Goal: Task Accomplishment & Management: Manage account settings

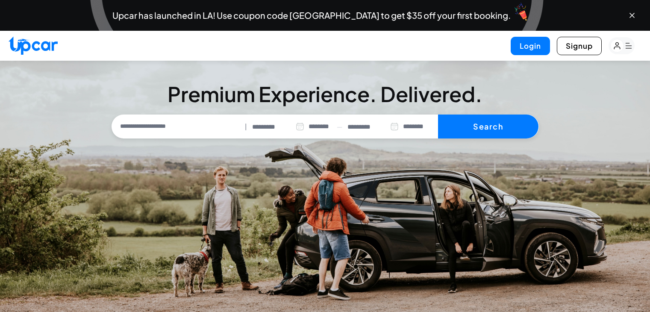
select select "********"
click at [532, 46] on button "Login" at bounding box center [530, 46] width 39 height 18
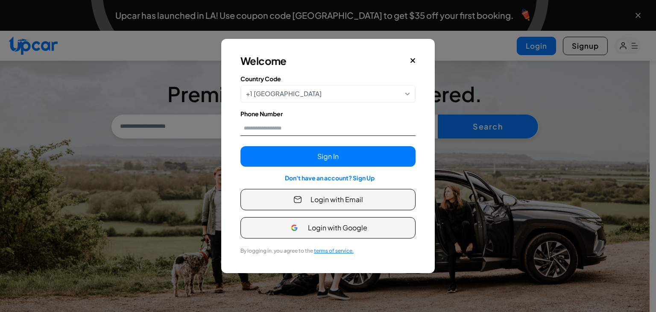
click at [278, 126] on input "Phone Number" at bounding box center [328, 128] width 175 height 16
click at [410, 122] on input "Phone Number" at bounding box center [328, 128] width 175 height 16
click at [428, 176] on div "Welcome Country Code +1 United States Only United States phone numbers are supp…" at bounding box center [327, 156] width 209 height 230
click at [375, 202] on button "Login with Email" at bounding box center [328, 199] width 175 height 21
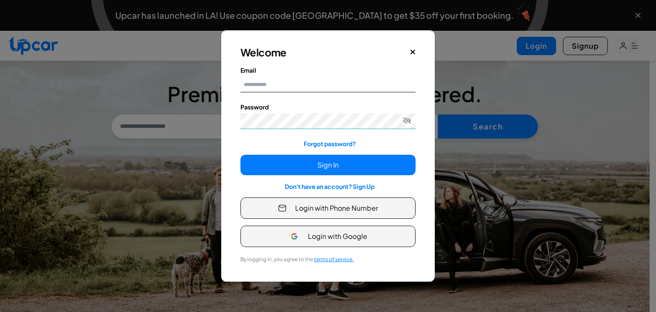
type input "**********"
click at [279, 91] on input "**********" at bounding box center [328, 84] width 175 height 16
click at [338, 69] on label "Email" at bounding box center [328, 70] width 175 height 9
click at [338, 76] on input "**********" at bounding box center [328, 84] width 175 height 16
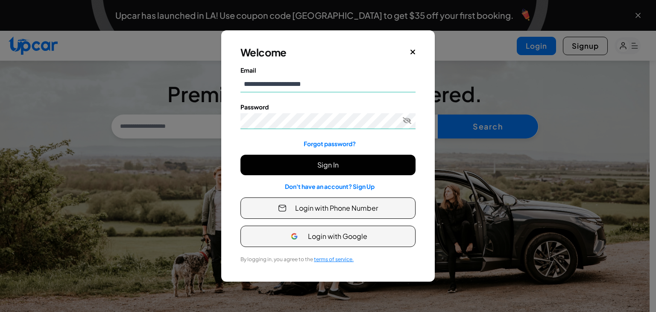
click at [346, 164] on button "Sign In" at bounding box center [328, 165] width 175 height 21
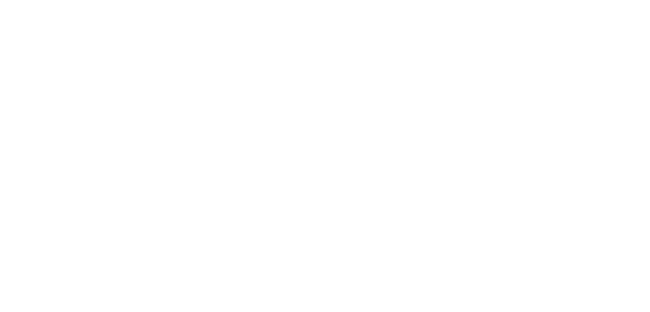
select select "********"
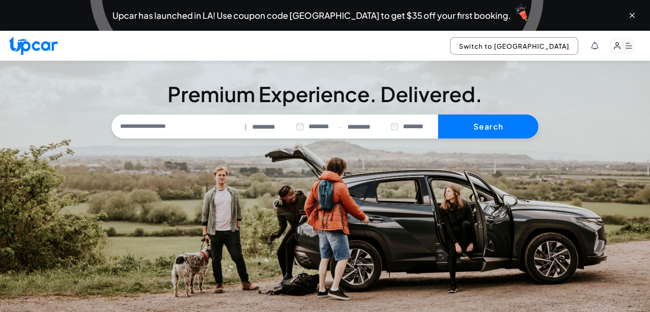
click at [619, 43] on rect "button" at bounding box center [616, 45] width 13 height 13
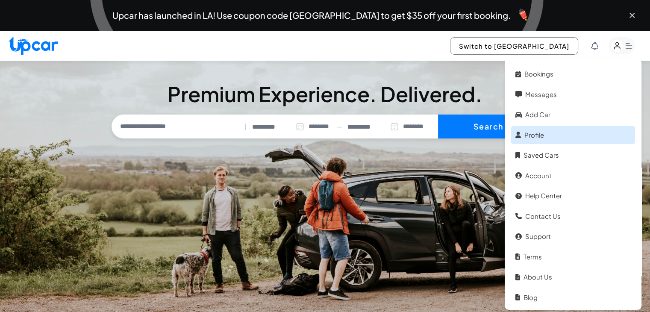
click at [557, 131] on link "Profile" at bounding box center [573, 135] width 124 height 18
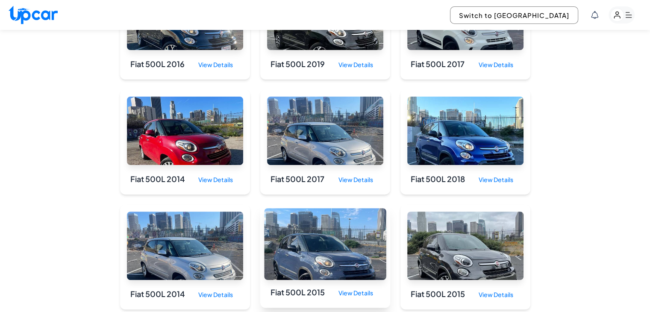
scroll to position [384, 0]
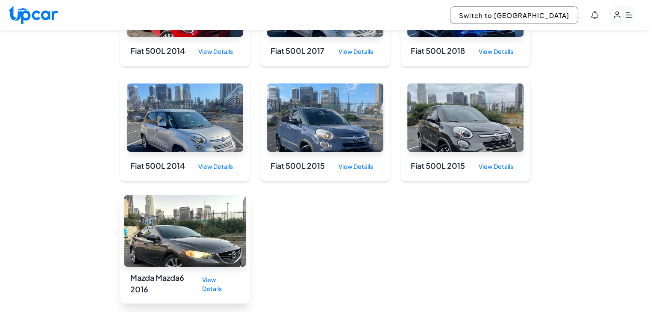
click at [192, 238] on img at bounding box center [185, 231] width 122 height 72
click at [212, 277] on div "View Details" at bounding box center [217, 284] width 44 height 25
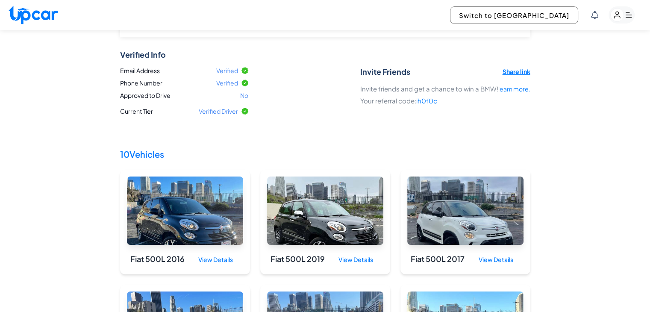
scroll to position [0, 0]
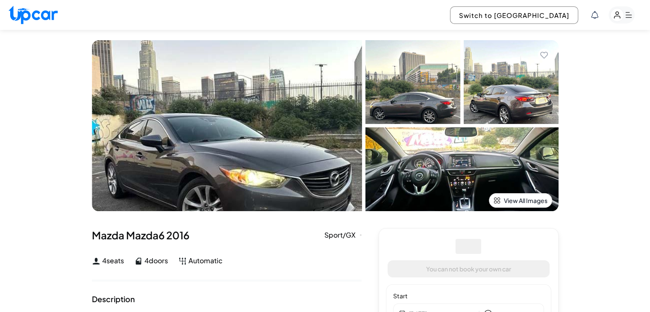
select select "********"
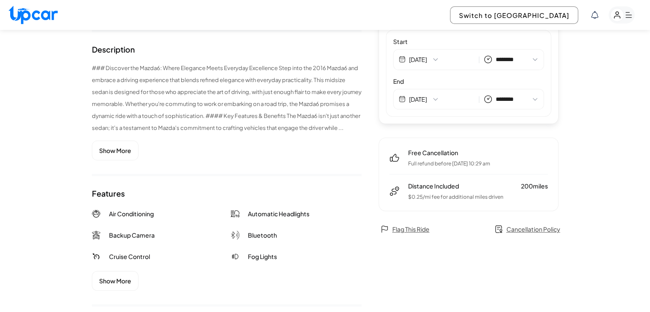
scroll to position [256, 0]
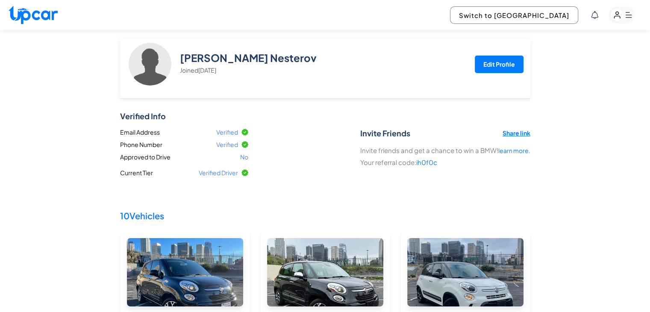
click at [627, 14] on rect "button" at bounding box center [621, 14] width 26 height 17
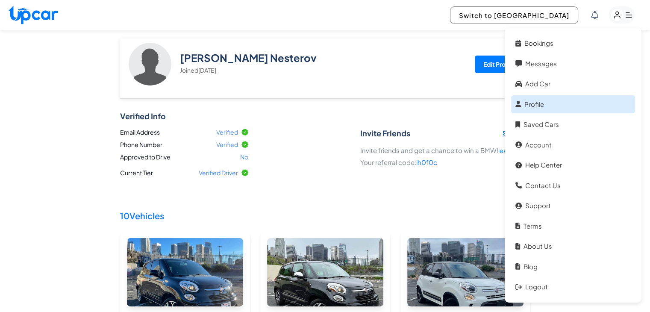
click at [549, 103] on link "Profile" at bounding box center [573, 104] width 124 height 18
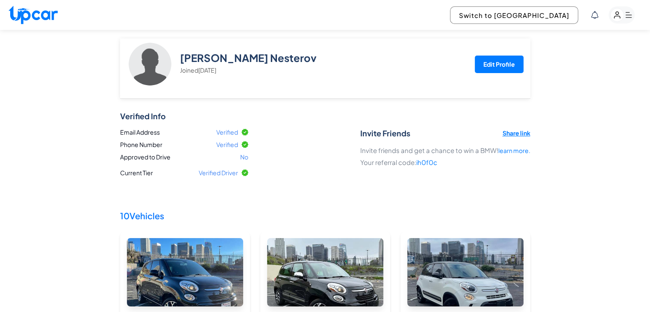
click at [620, 18] on rect "button" at bounding box center [616, 15] width 13 height 13
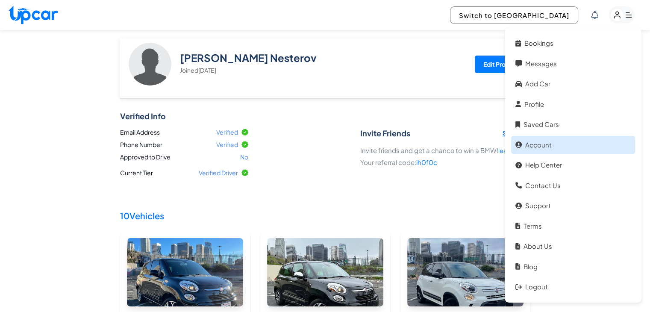
click at [554, 144] on link "Account" at bounding box center [573, 145] width 124 height 18
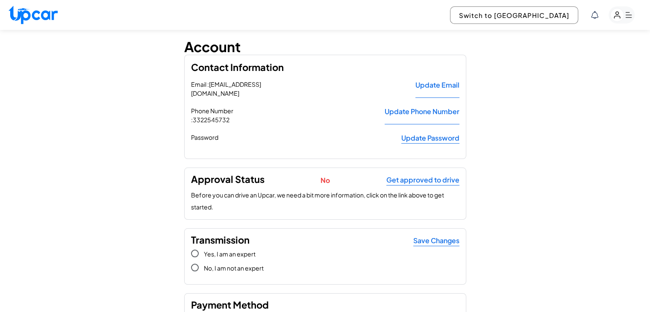
click at [620, 19] on rect "button" at bounding box center [616, 15] width 13 height 13
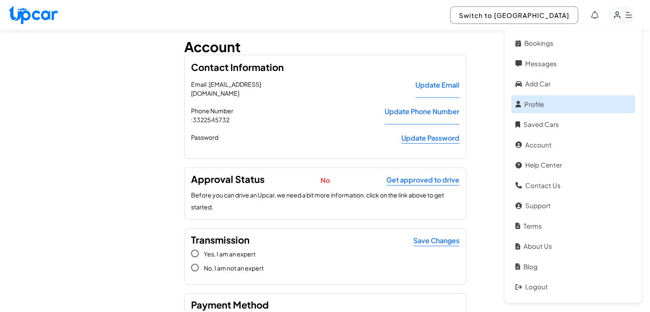
click at [546, 100] on link "Profile" at bounding box center [573, 104] width 124 height 18
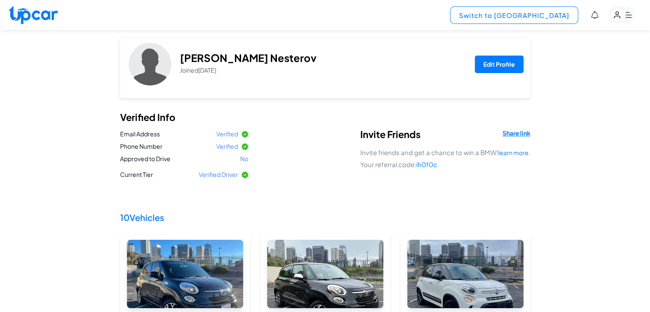
click at [543, 15] on button "Switch to [GEOGRAPHIC_DATA]" at bounding box center [514, 15] width 128 height 18
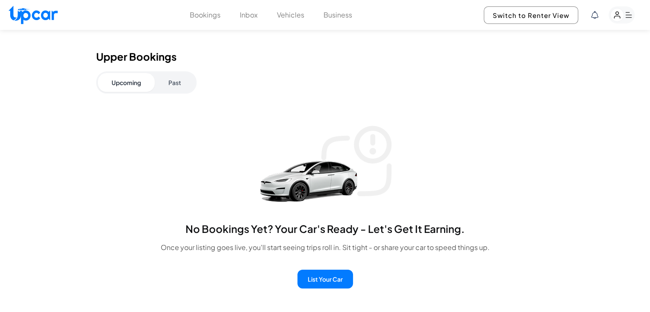
click at [285, 11] on button "Vehicles" at bounding box center [290, 15] width 27 height 10
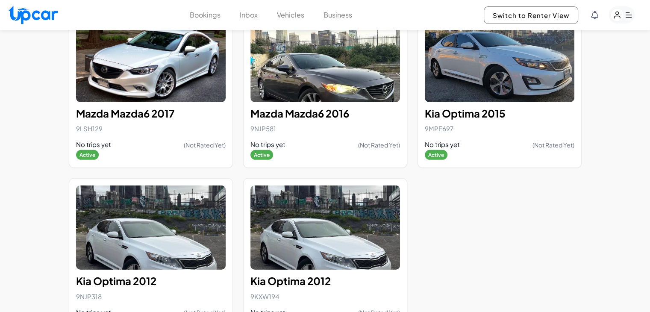
scroll to position [2764, 0]
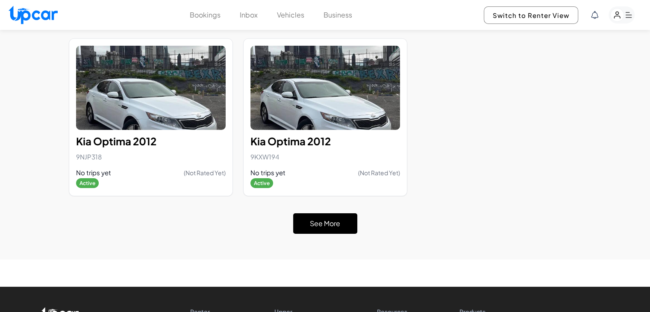
click at [338, 213] on button "See More" at bounding box center [325, 223] width 64 height 21
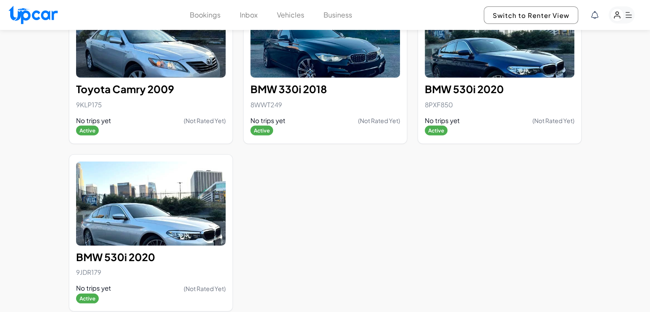
scroll to position [5535, 0]
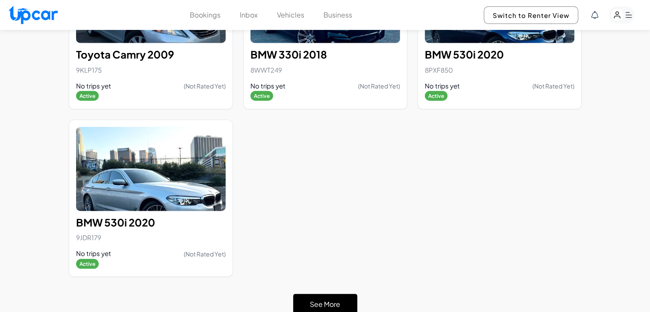
click at [325, 294] on button "See More" at bounding box center [325, 304] width 64 height 21
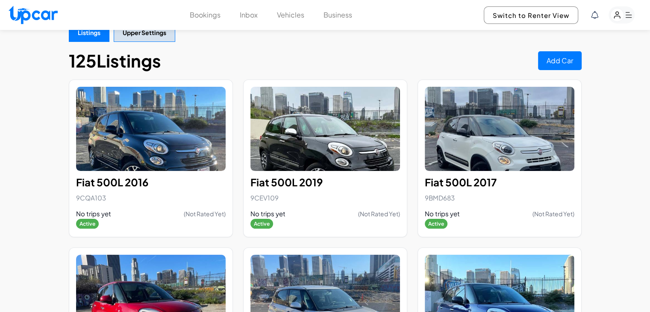
scroll to position [0, 0]
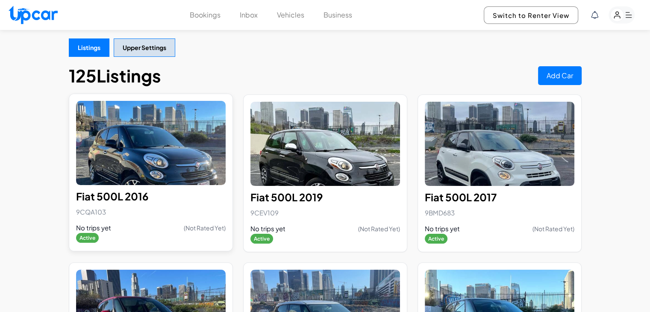
click at [148, 157] on img at bounding box center [151, 143] width 150 height 84
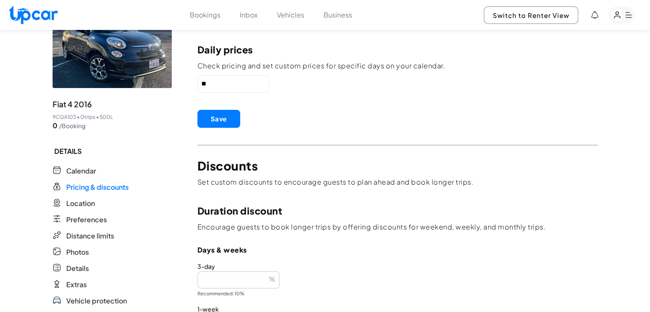
scroll to position [85, 0]
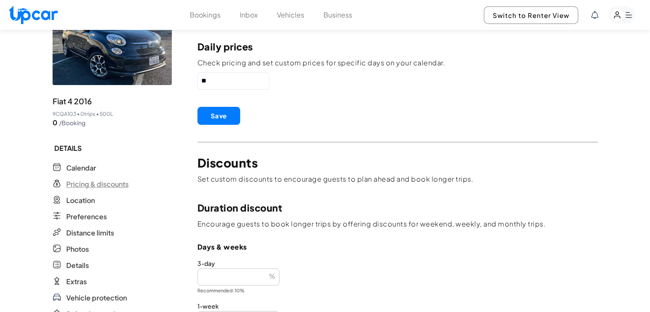
click at [117, 187] on span "Pricing & discounts" at bounding box center [97, 184] width 62 height 10
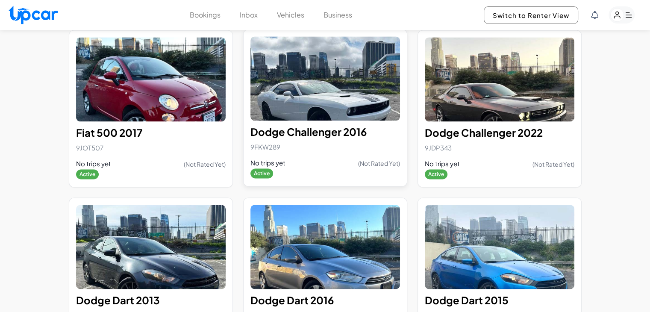
click at [278, 105] on img at bounding box center [325, 78] width 150 height 84
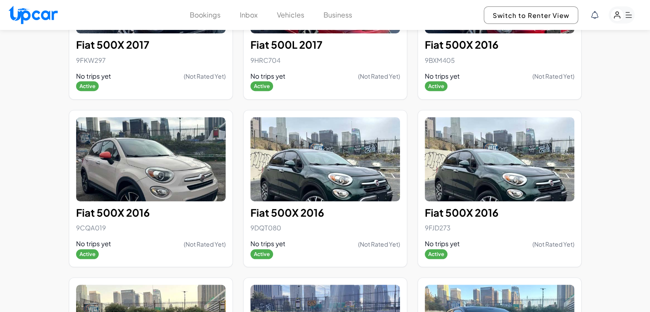
scroll to position [470, 0]
